Goal: Transaction & Acquisition: Purchase product/service

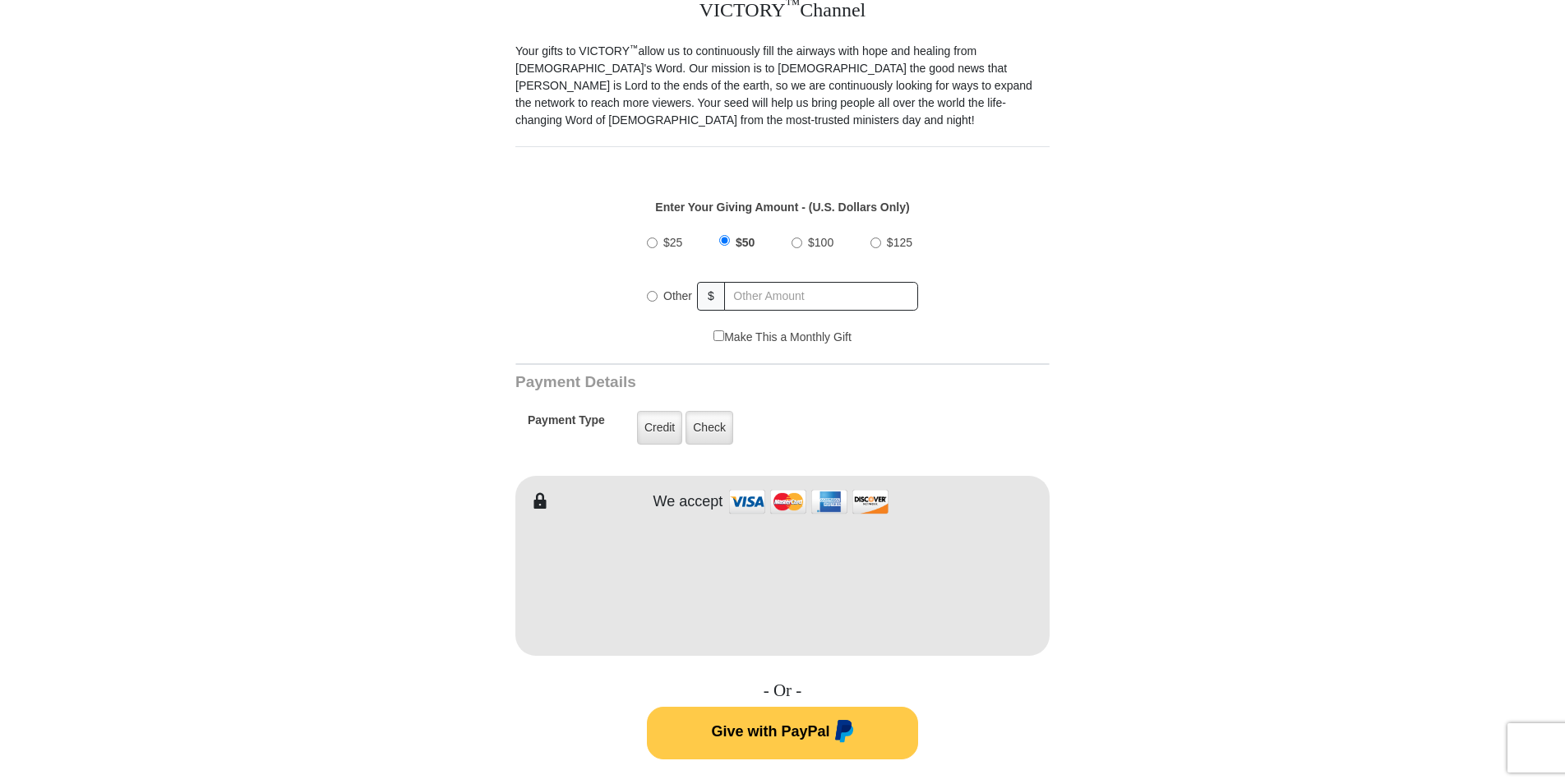
scroll to position [473, 0]
click at [666, 410] on label "Credit" at bounding box center [660, 427] width 46 height 34
click at [0, 0] on input "Credit" at bounding box center [0, 0] width 0 height 0
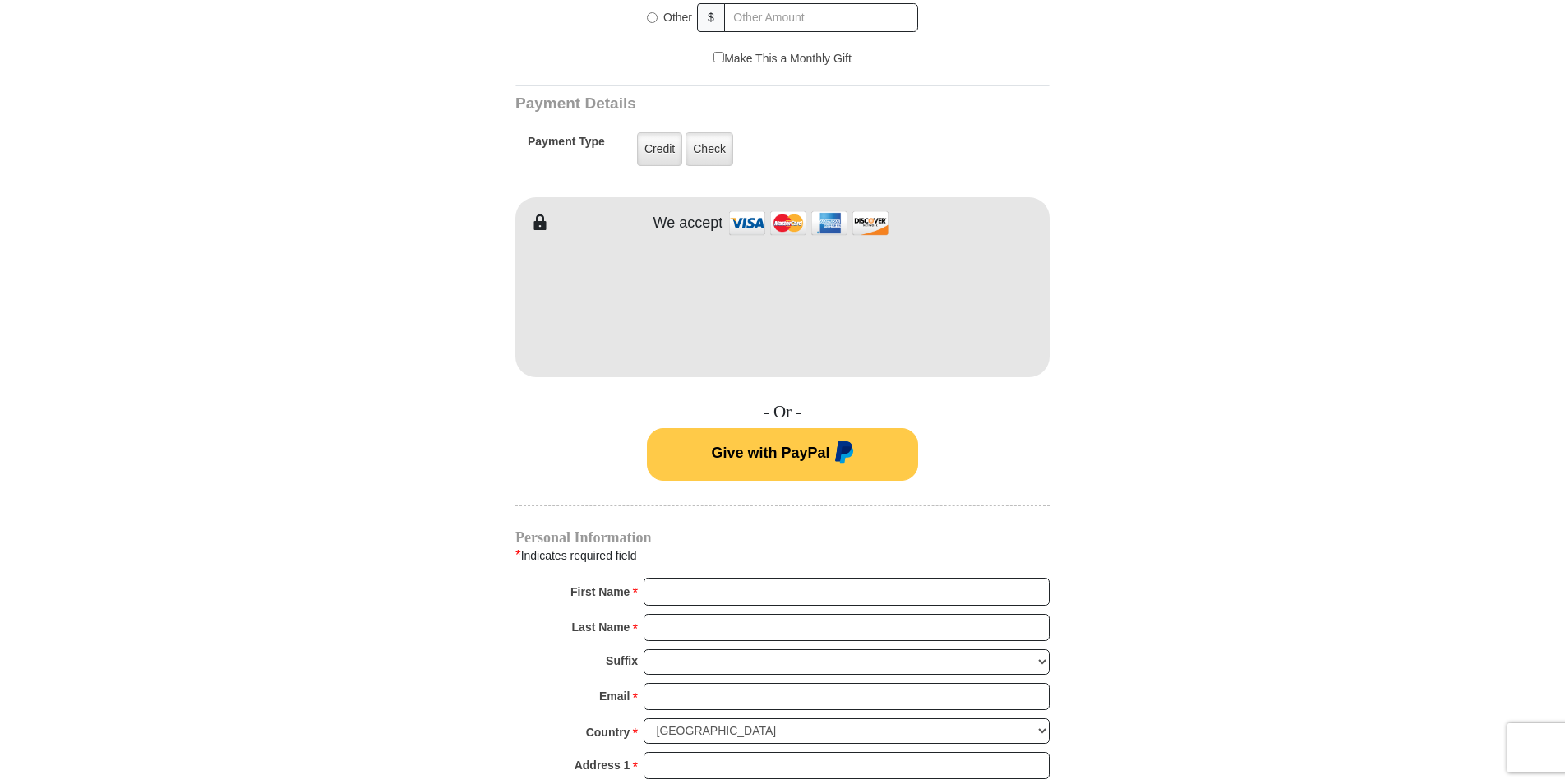
scroll to position [752, 0]
drag, startPoint x: 727, startPoint y: 527, endPoint x: 731, endPoint y: 574, distance: 47.2
click at [731, 577] on input "First Name *" at bounding box center [847, 591] width 406 height 28
type input "[PERSON_NAME]"
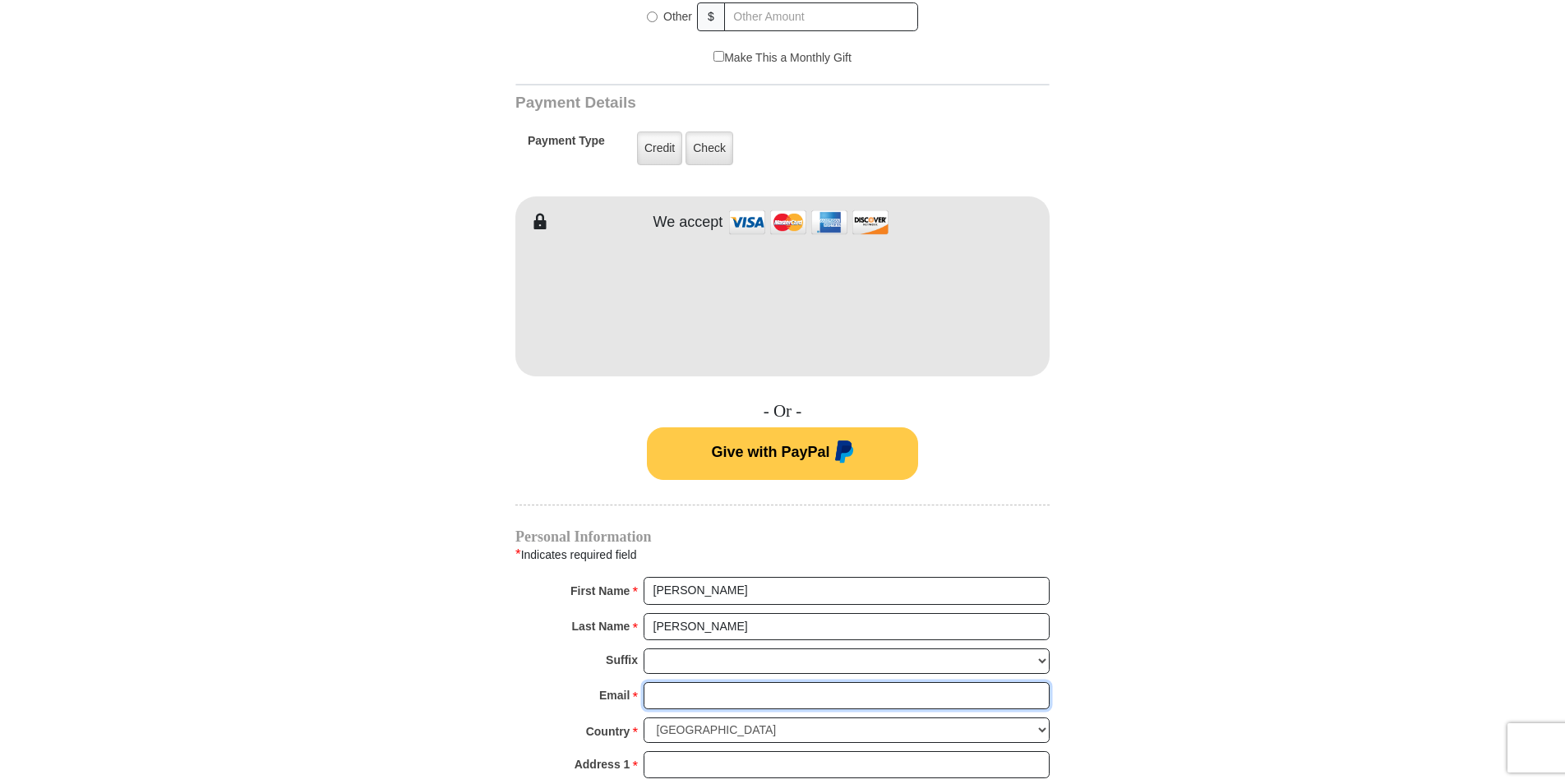
type input "[EMAIL_ADDRESS][DOMAIN_NAME]"
type input "[STREET_ADDRESS]"
type input "[GEOGRAPHIC_DATA]"
select select "MO"
type input "63367"
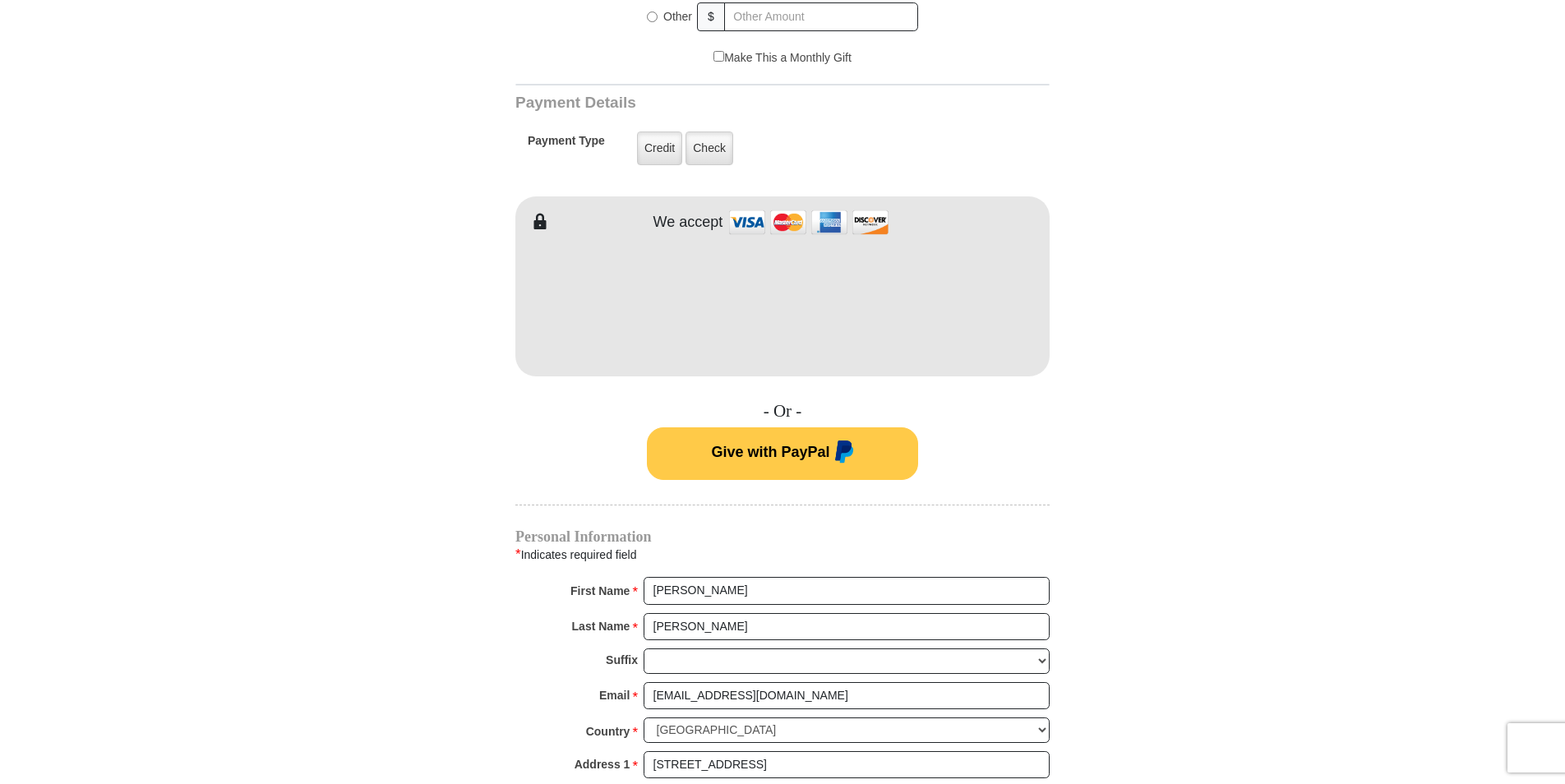
type input "6363127778"
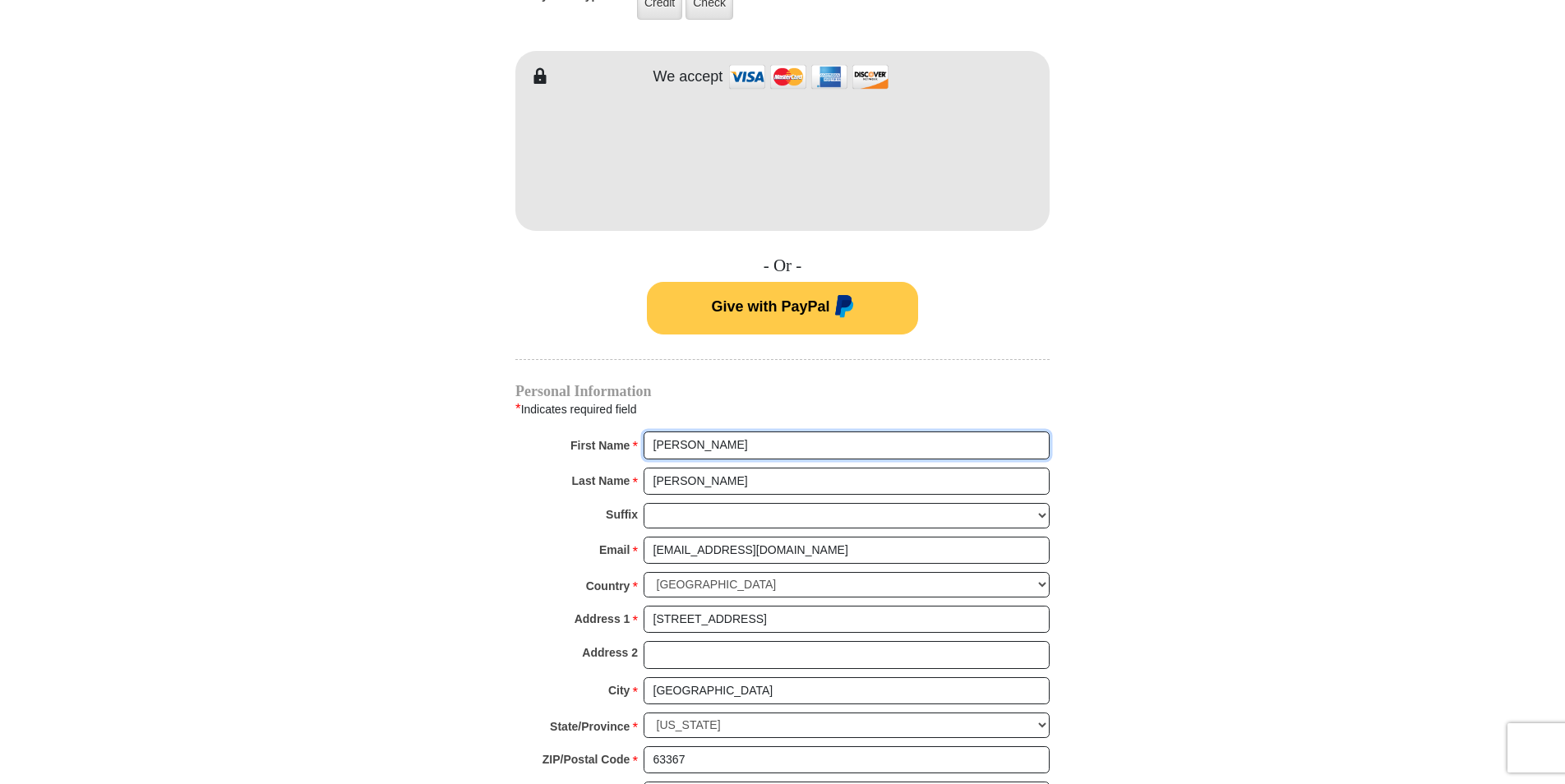
scroll to position [901, 0]
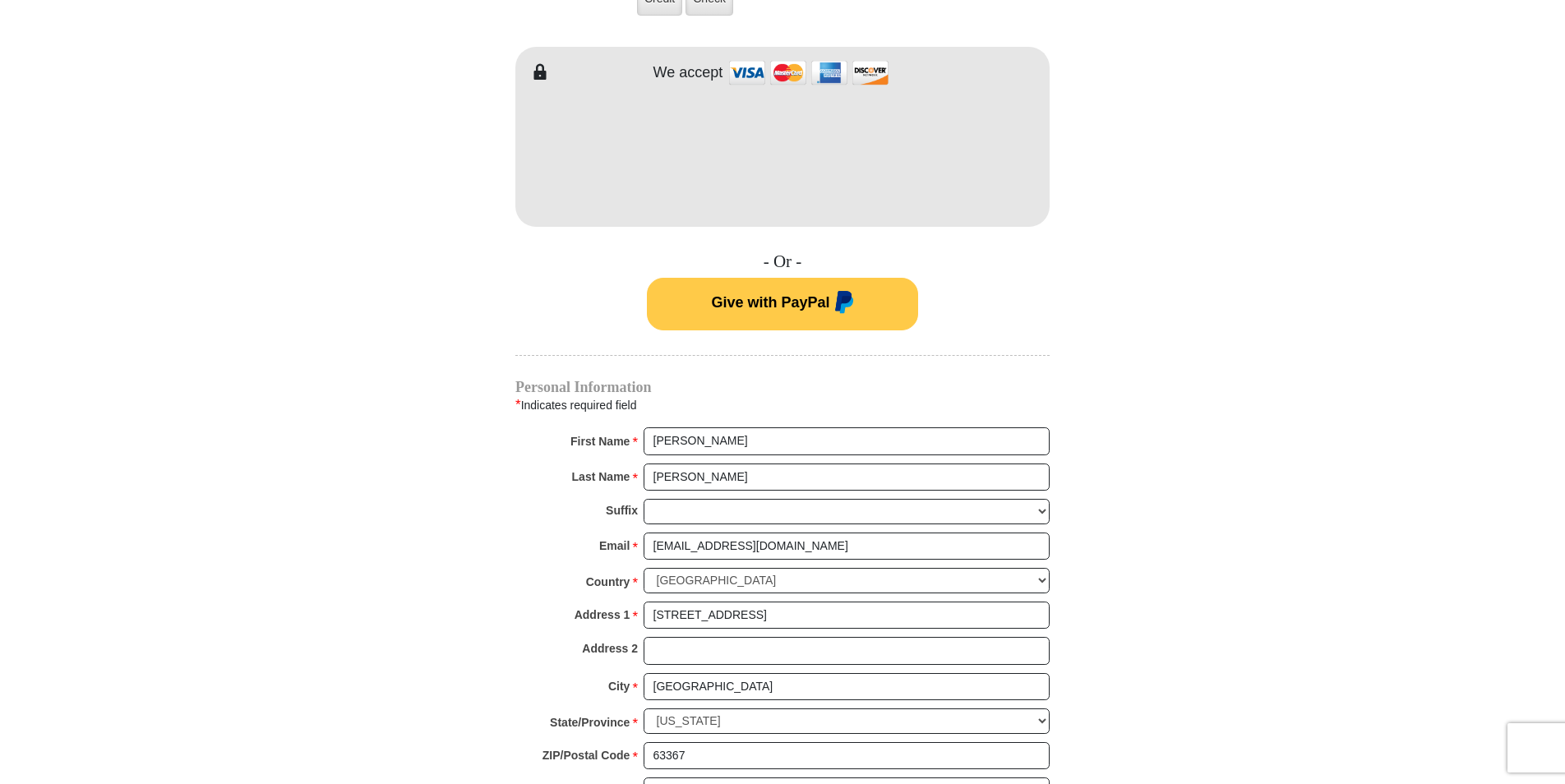
click at [856, 580] on div "Country * [GEOGRAPHIC_DATA] [GEOGRAPHIC_DATA] [GEOGRAPHIC_DATA] [GEOGRAPHIC_DAT…" at bounding box center [782, 585] width 534 height 34
drag, startPoint x: 837, startPoint y: 600, endPoint x: 822, endPoint y: 604, distance: 15.5
click at [822, 604] on input "[STREET_ADDRESS]" at bounding box center [847, 615] width 406 height 28
type input "3"
type input "1008 carriage run drive"
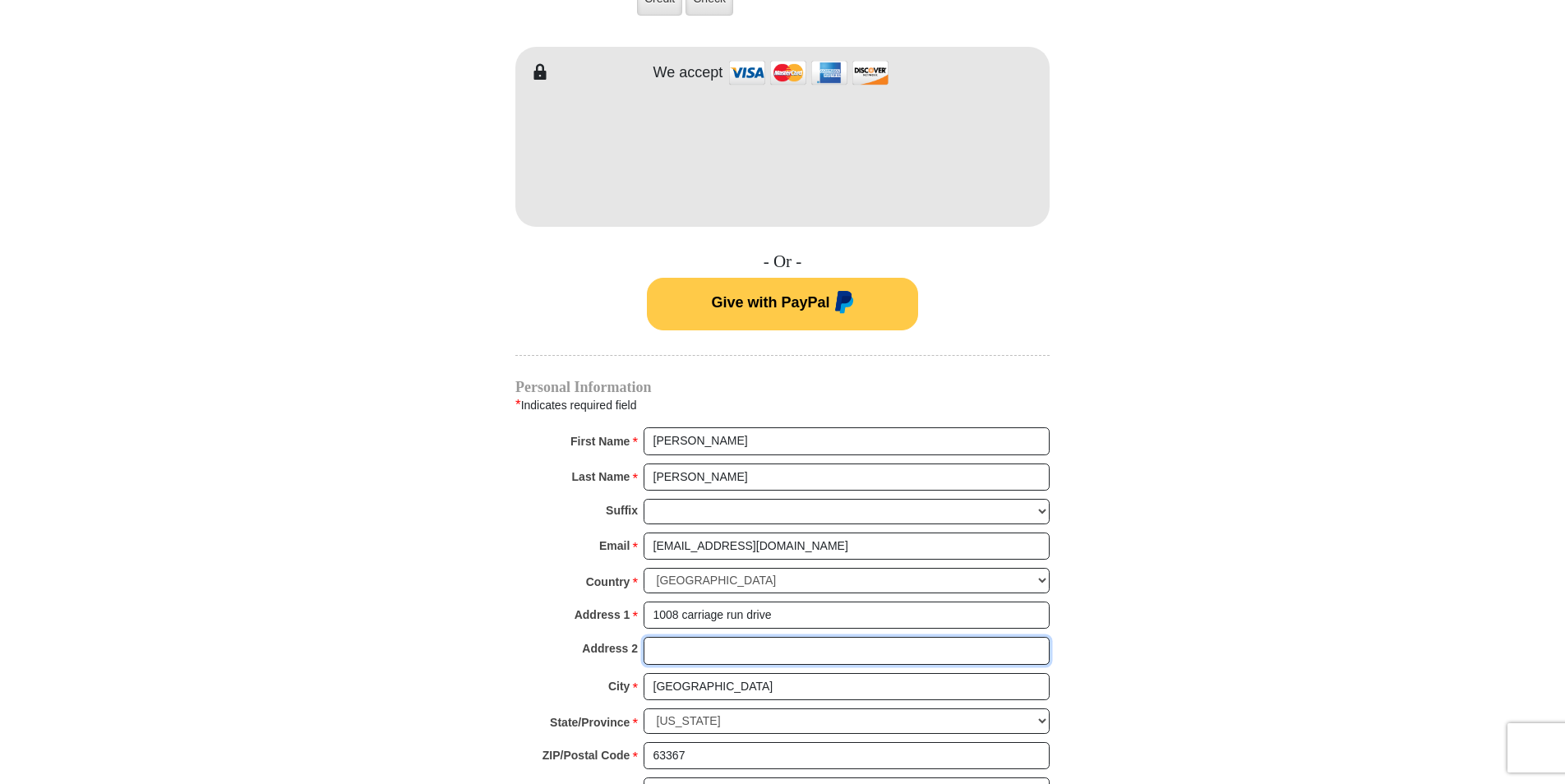
type input "1008 carriage run drive"
radio input "true"
click at [765, 673] on input "[GEOGRAPHIC_DATA]" at bounding box center [847, 687] width 406 height 28
click at [767, 673] on input "[GEOGRAPHIC_DATA]" at bounding box center [847, 687] width 406 height 28
type input "L"
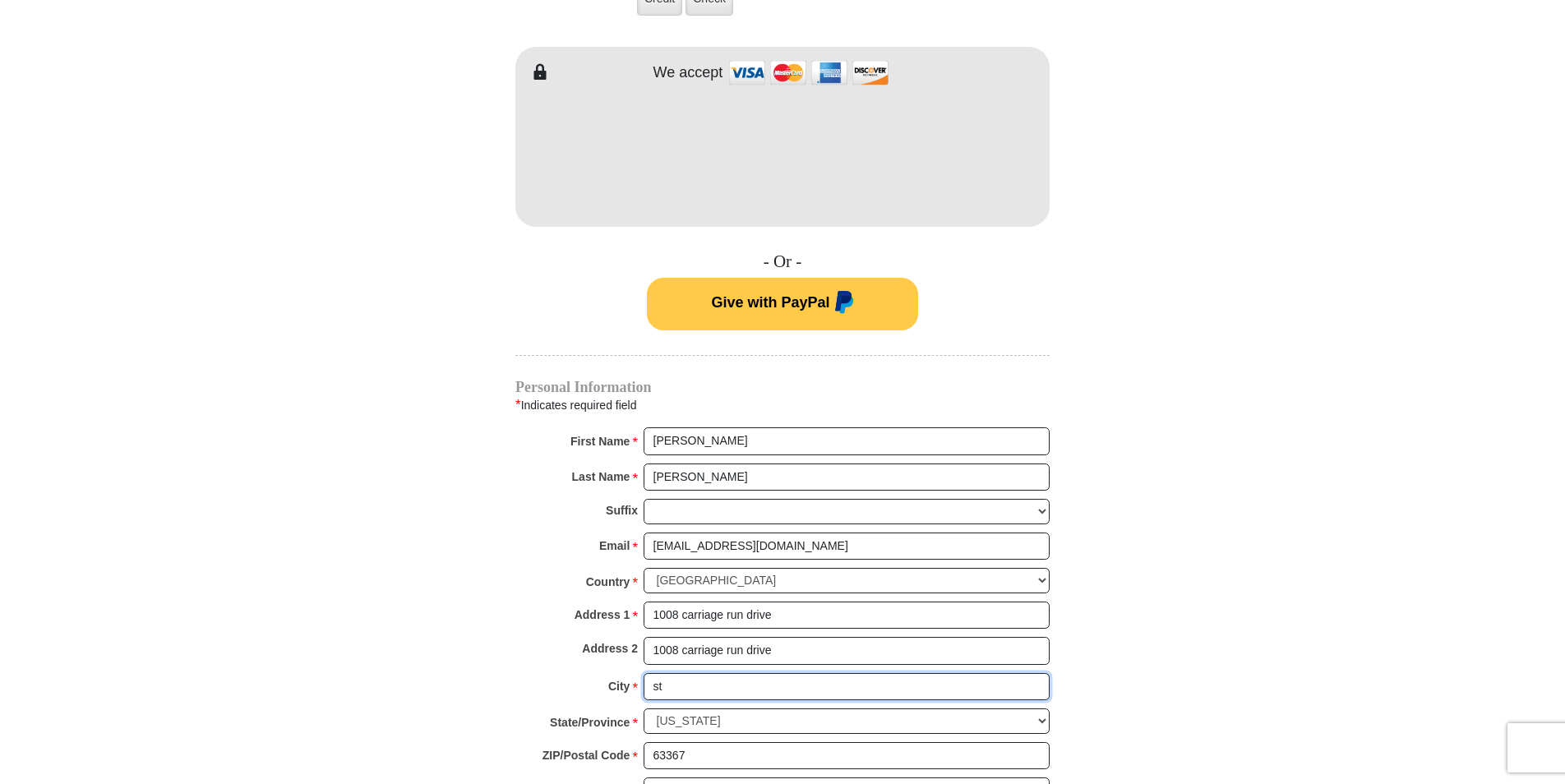
type input "s"
type input "1"
type input "st [PERSON_NAME]"
click at [691, 742] on input "63367" at bounding box center [847, 755] width 406 height 28
type input "63303"
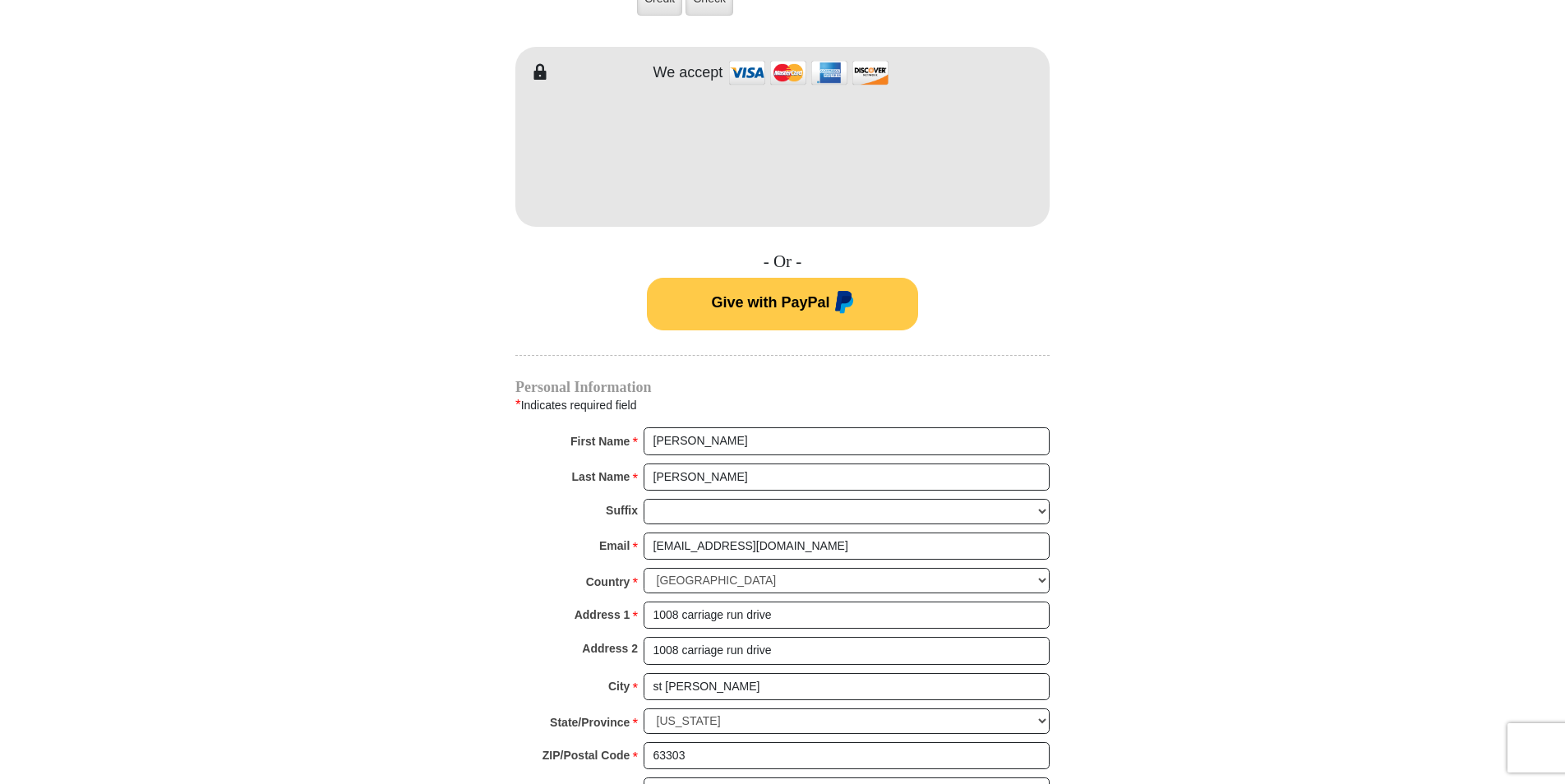
click at [749, 581] on div "Country * [GEOGRAPHIC_DATA] [GEOGRAPHIC_DATA] [GEOGRAPHIC_DATA] [GEOGRAPHIC_DAT…" at bounding box center [782, 585] width 534 height 34
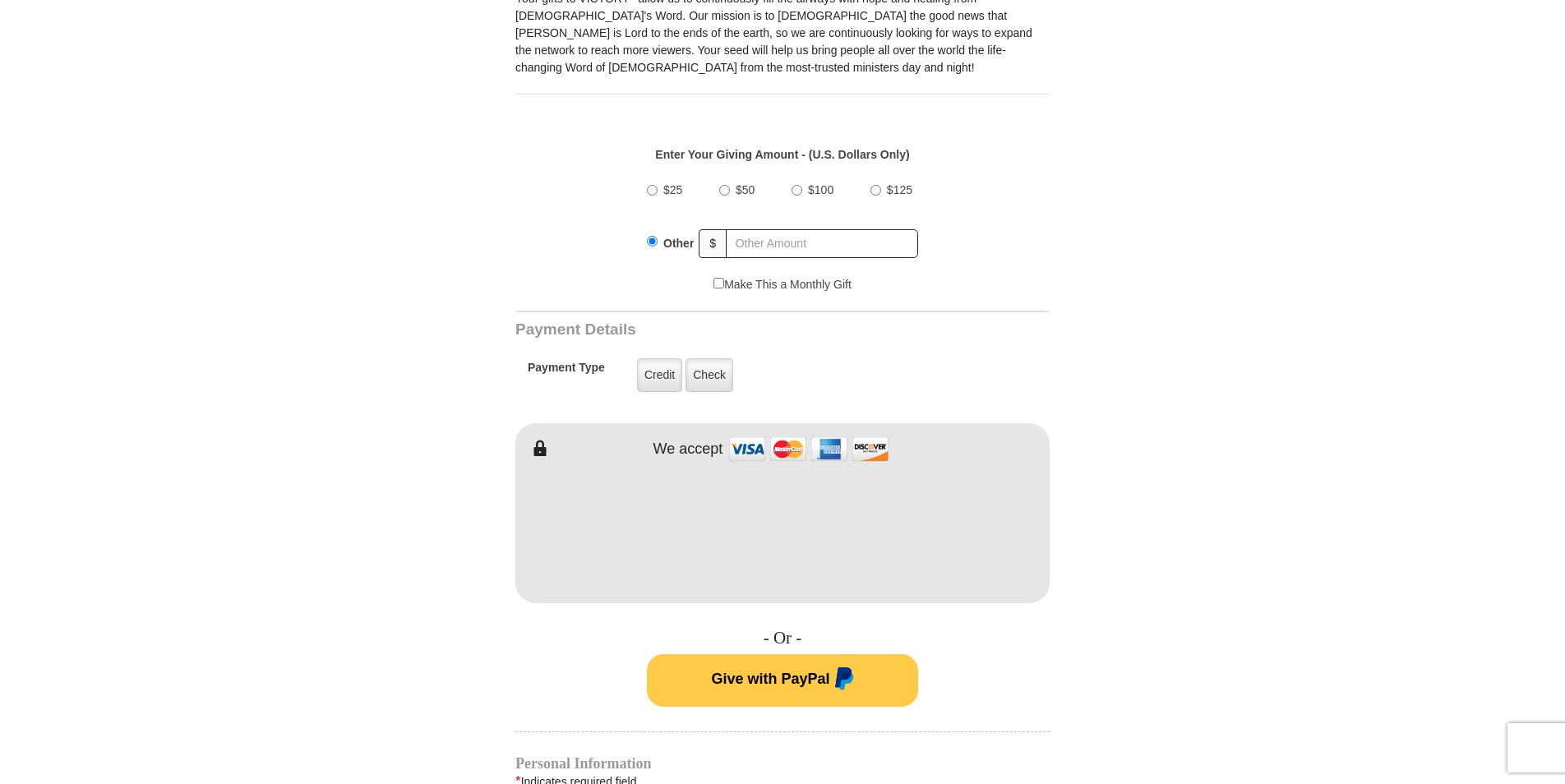
scroll to position [524, 0]
click at [723, 186] on input "$50" at bounding box center [724, 191] width 11 height 11
radio input "true"
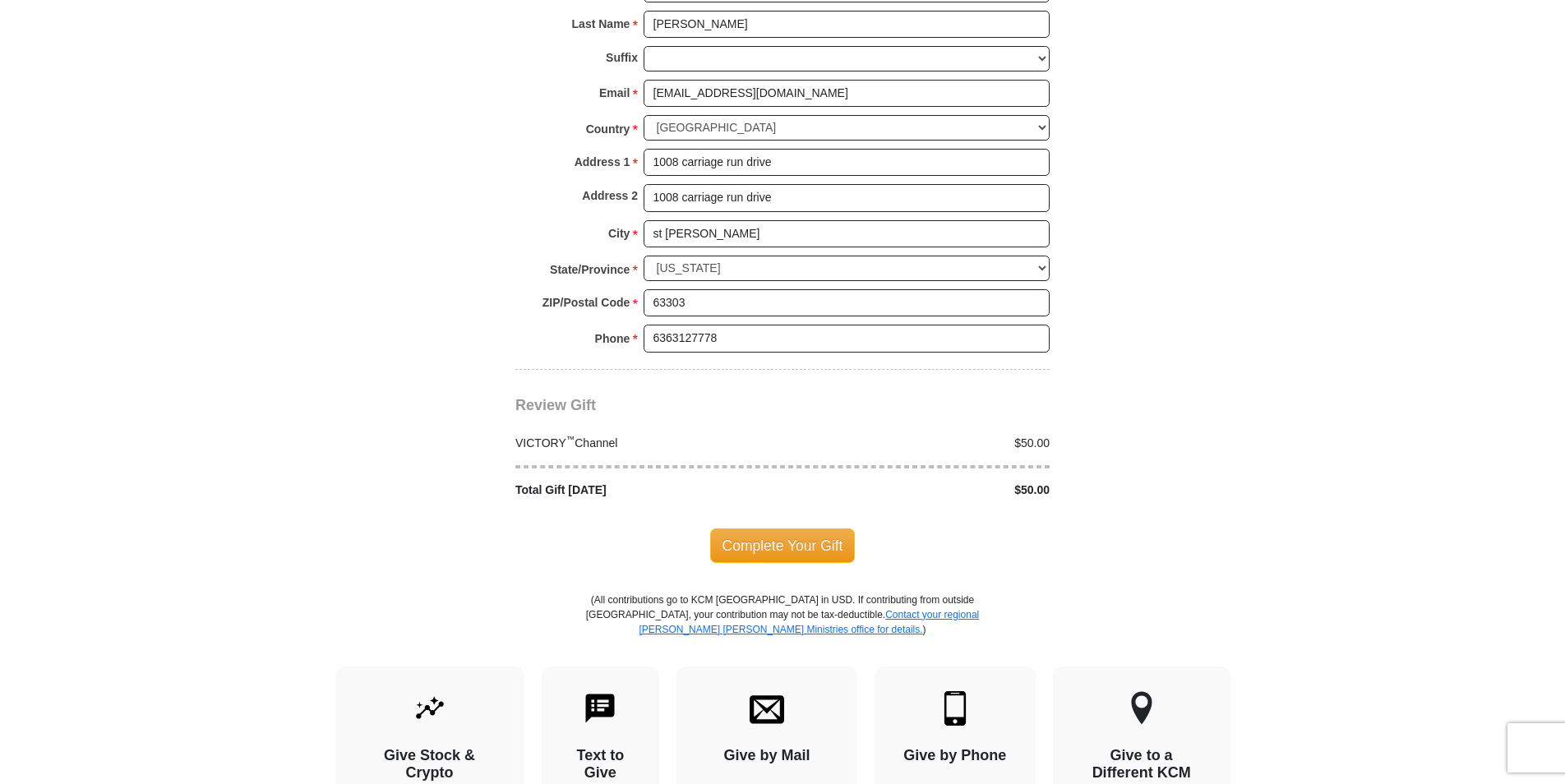
scroll to position [1356, 0]
click at [793, 527] on span "Complete Your Gift" at bounding box center [782, 543] width 145 height 35
